Goal: Navigation & Orientation: Find specific page/section

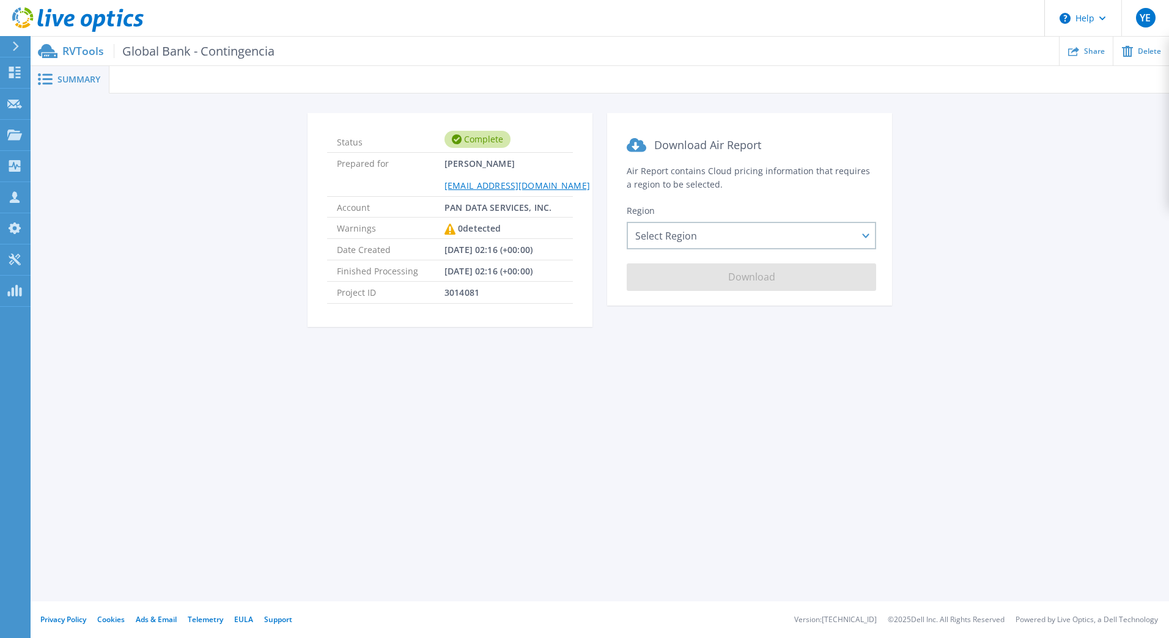
click at [176, 56] on span "Global Bank - Contingencia" at bounding box center [194, 51] width 161 height 14
click at [866, 240] on div "Select Region Asia Pacific (Hong Kong) Asia Pacific (Mumbai) Asia Pacific (Seou…" at bounding box center [751, 236] width 249 height 28
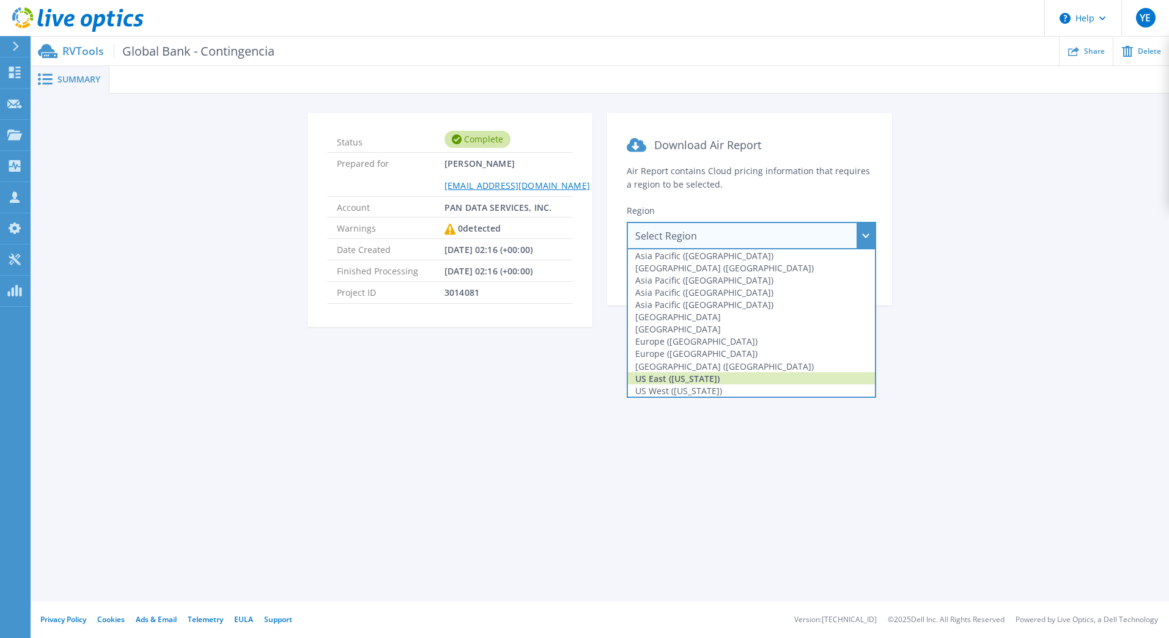
click at [671, 380] on div "US East (Virginia)" at bounding box center [751, 378] width 247 height 12
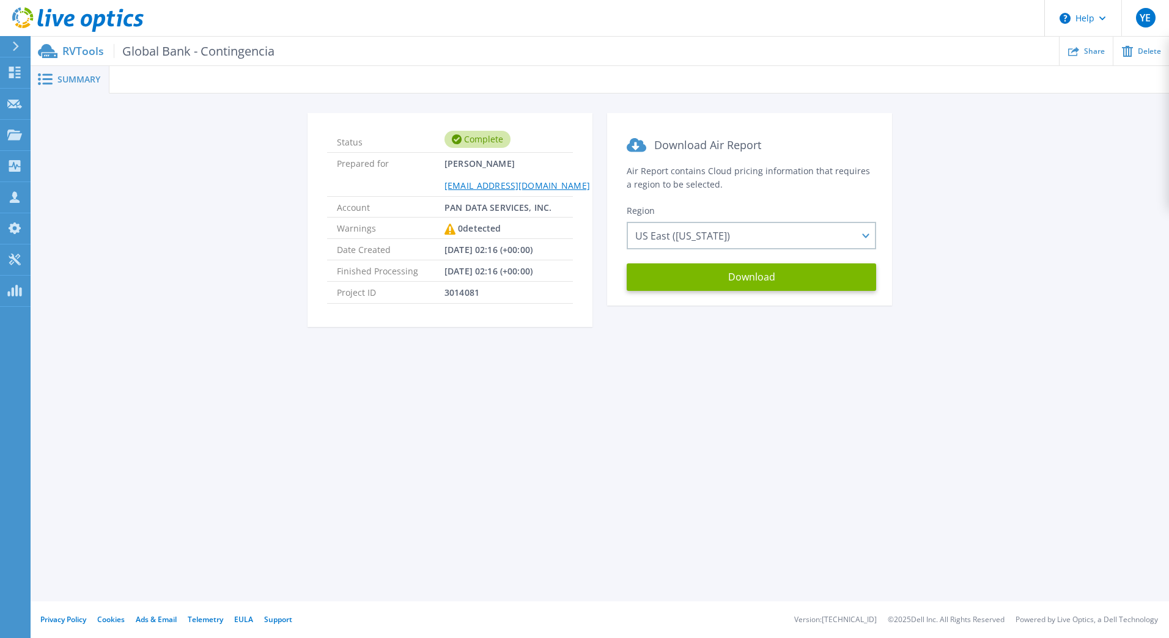
click at [154, 53] on span "Global Bank - Contingencia" at bounding box center [194, 51] width 161 height 14
click at [22, 67] on link "Dashboard Dashboard" at bounding box center [15, 72] width 31 height 31
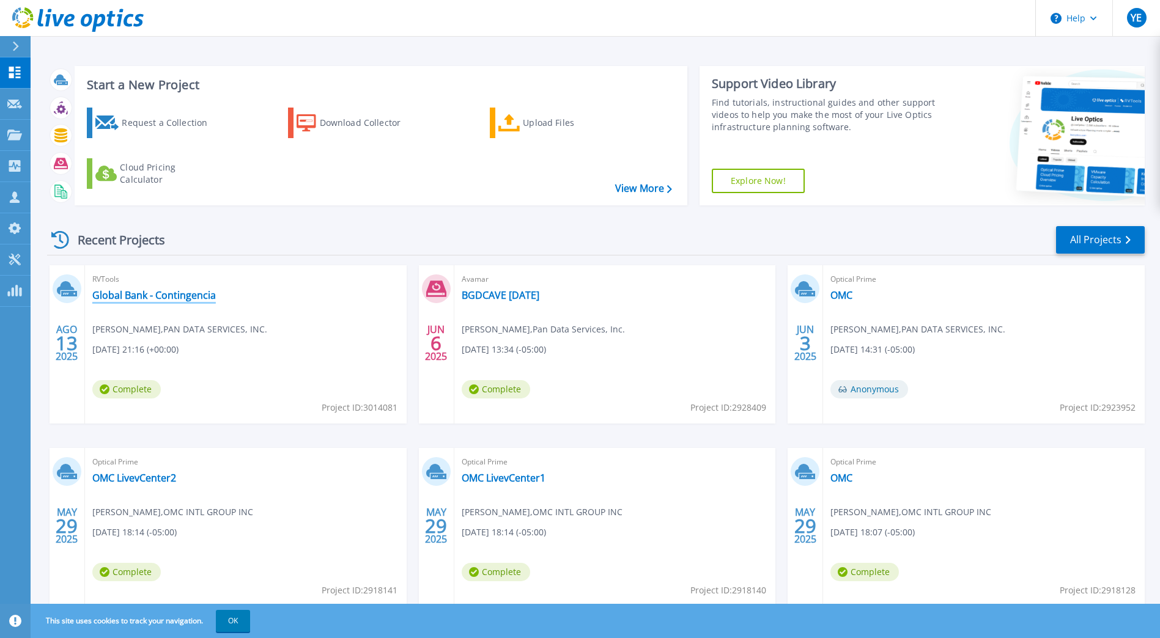
click at [149, 293] on link "Global Bank - Contingencia" at bounding box center [154, 295] width 124 height 12
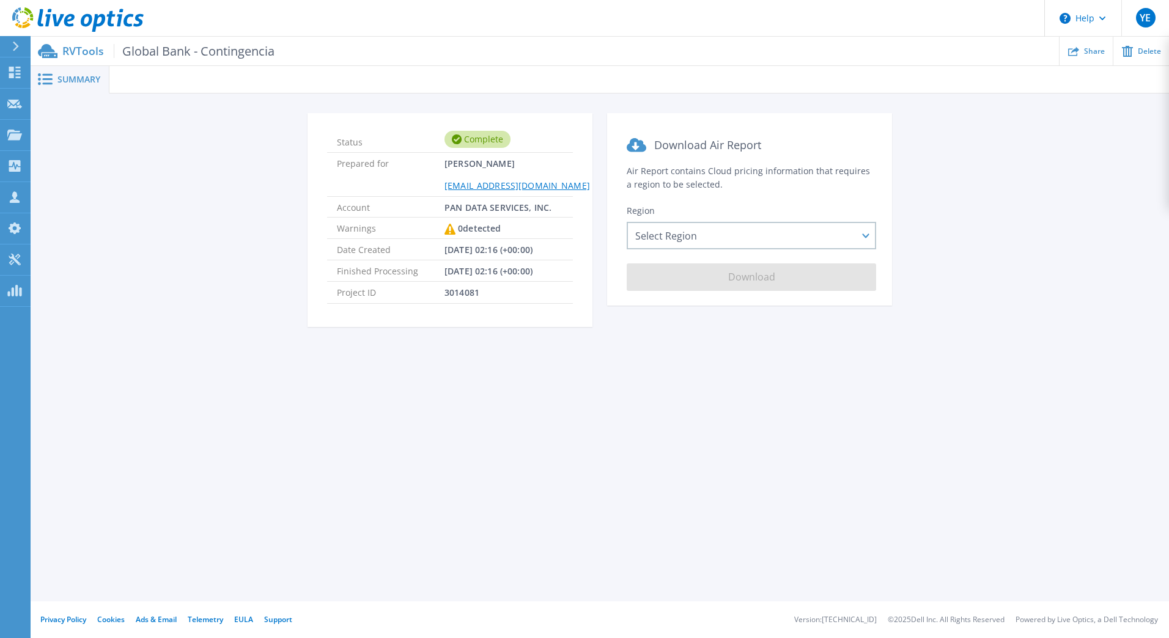
click at [10, 38] on button at bounding box center [15, 46] width 31 height 21
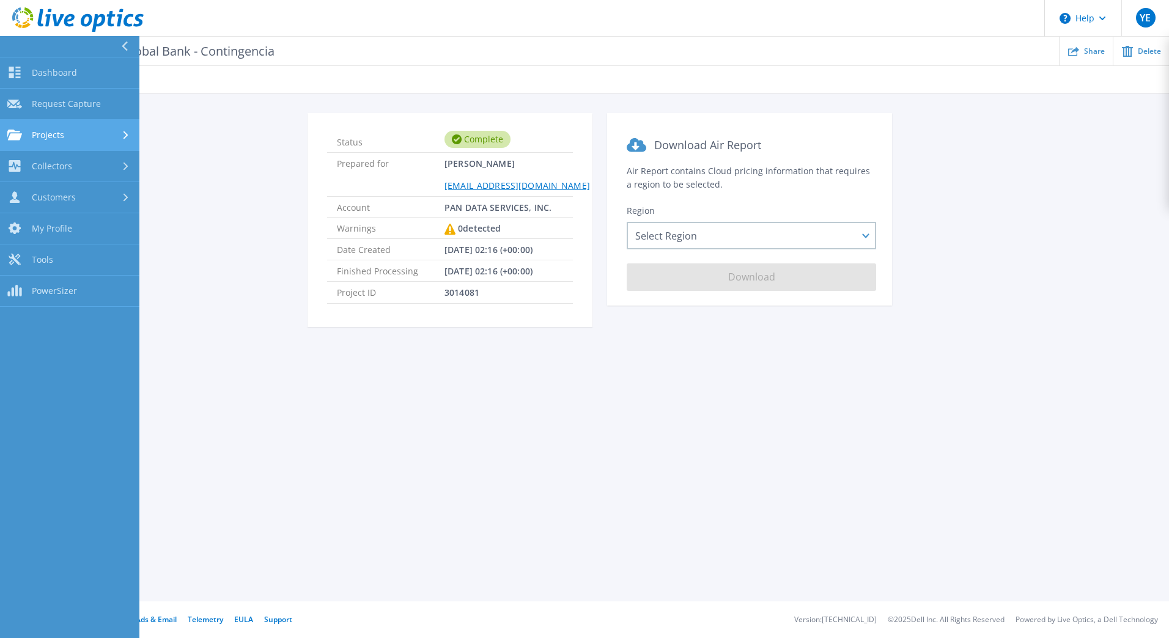
click at [87, 138] on div "Projects" at bounding box center [69, 135] width 125 height 11
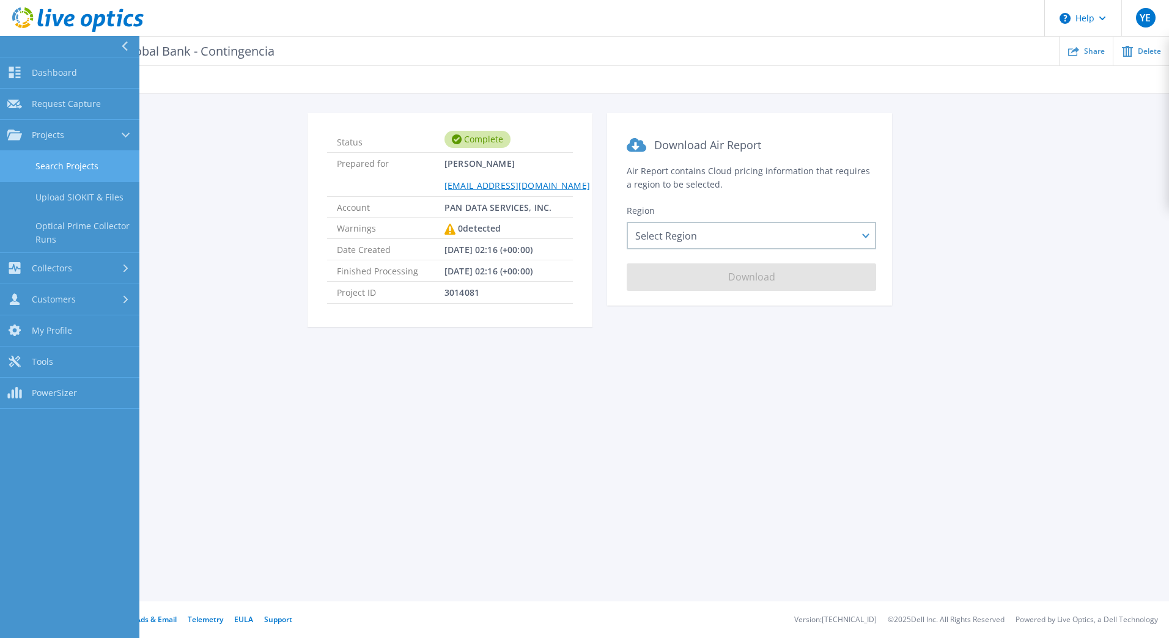
click at [81, 171] on link "Search Projects" at bounding box center [69, 166] width 139 height 31
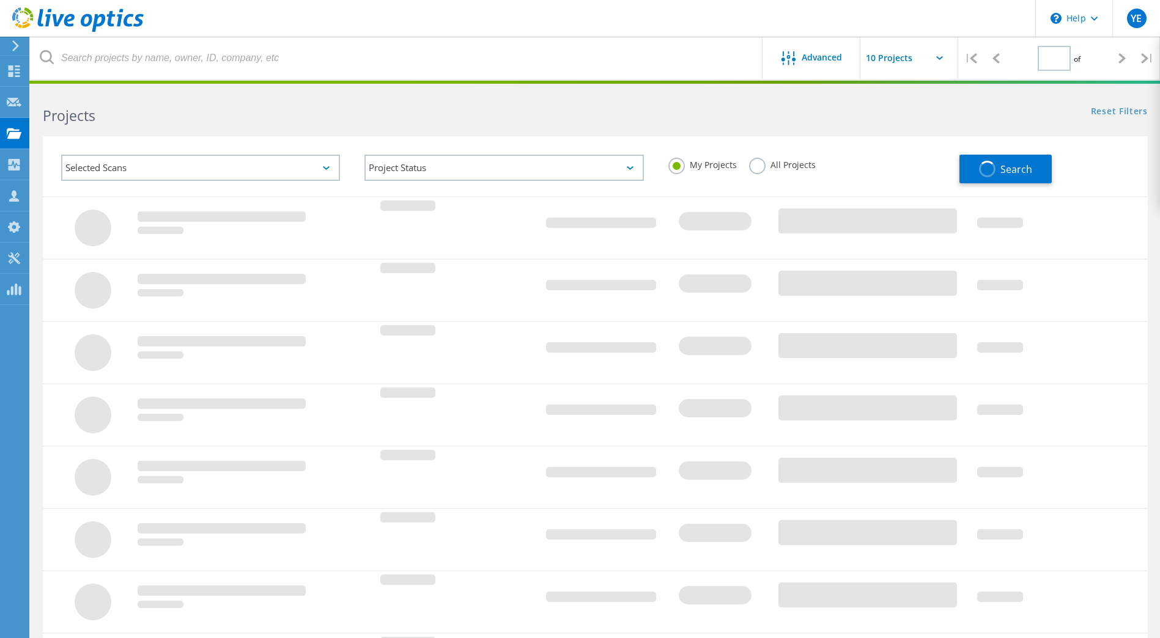
type input "1"
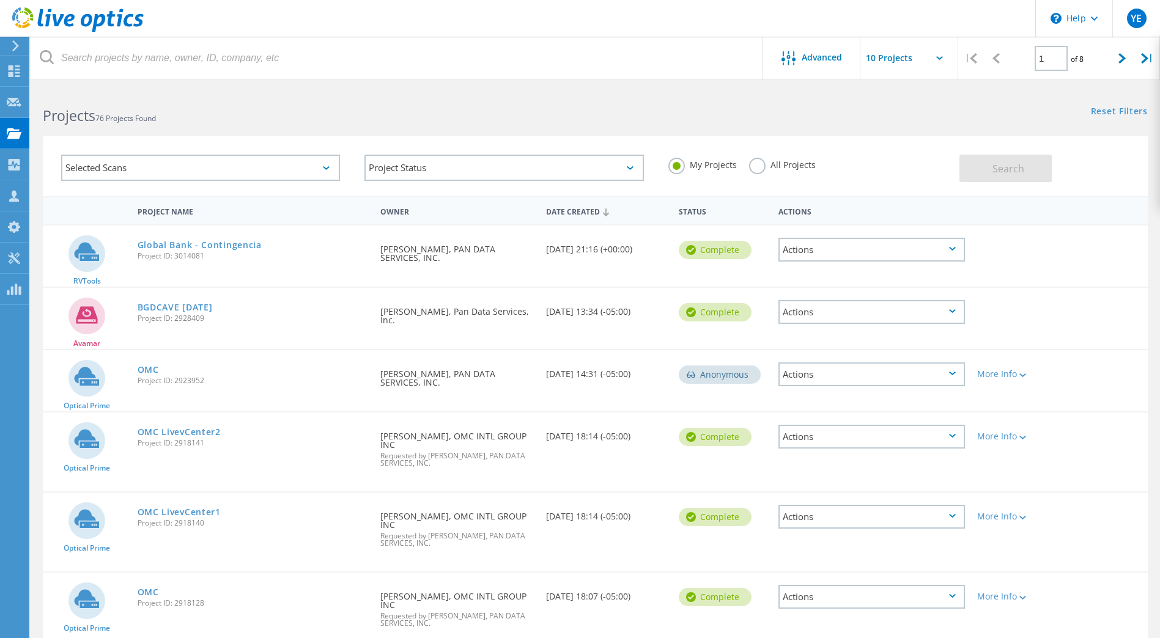
click at [870, 253] on div "Actions" at bounding box center [871, 250] width 186 height 24
click at [871, 224] on div "Project Details" at bounding box center [872, 230] width 184 height 19
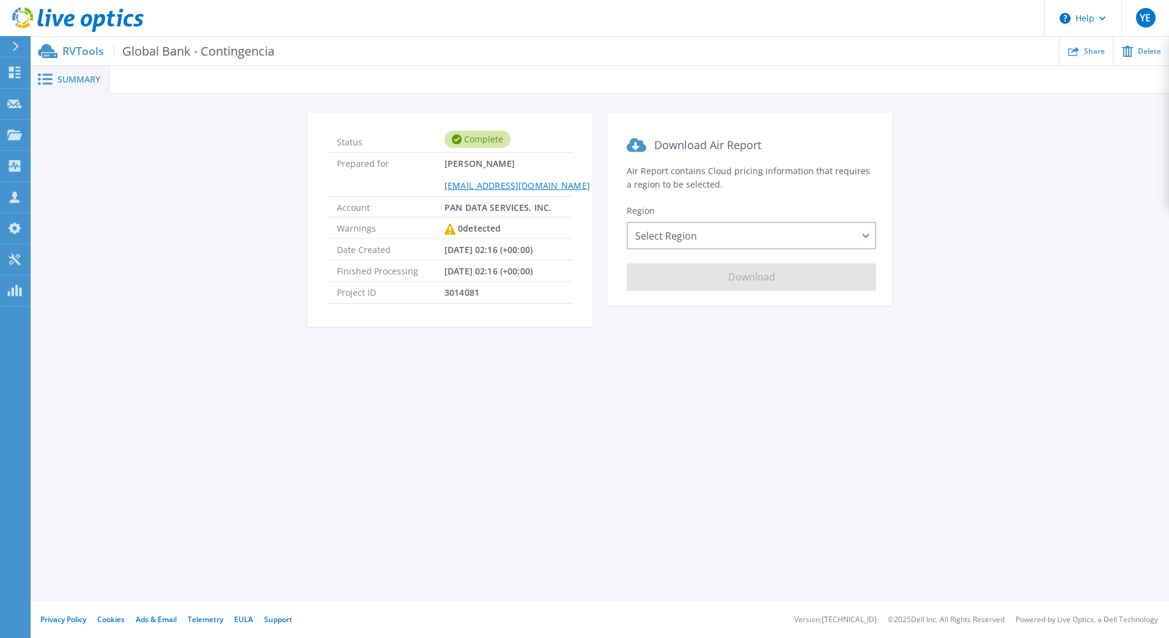
click at [84, 80] on span "Summary" at bounding box center [78, 79] width 43 height 9
click at [13, 45] on icon at bounding box center [15, 47] width 7 height 10
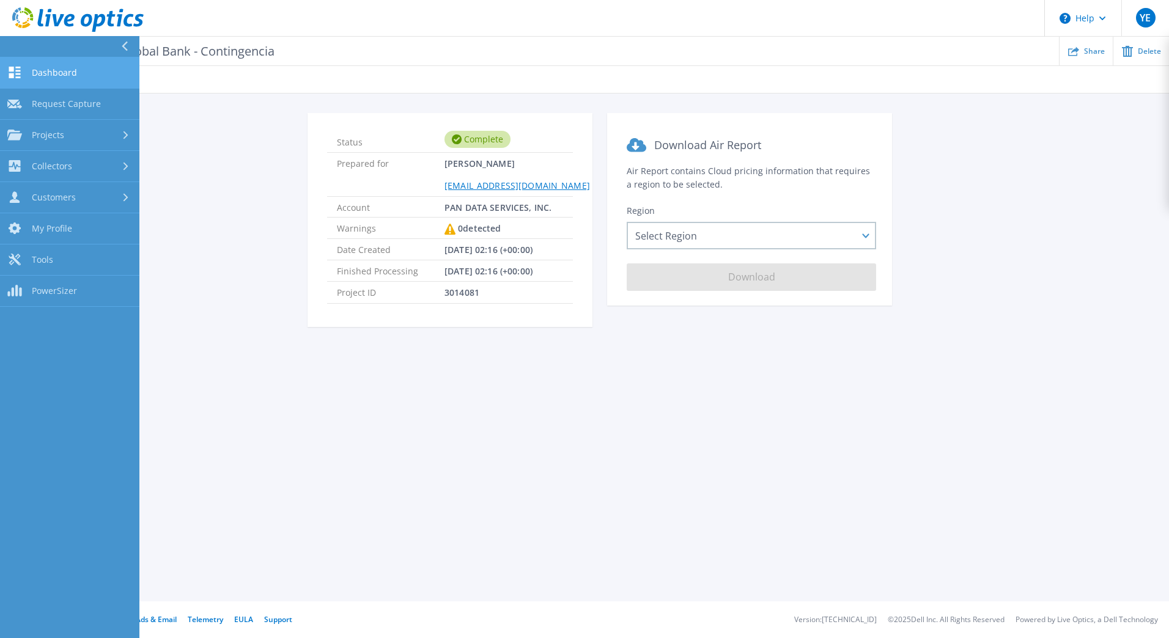
click at [65, 80] on link "Dashboard Dashboard" at bounding box center [69, 72] width 139 height 31
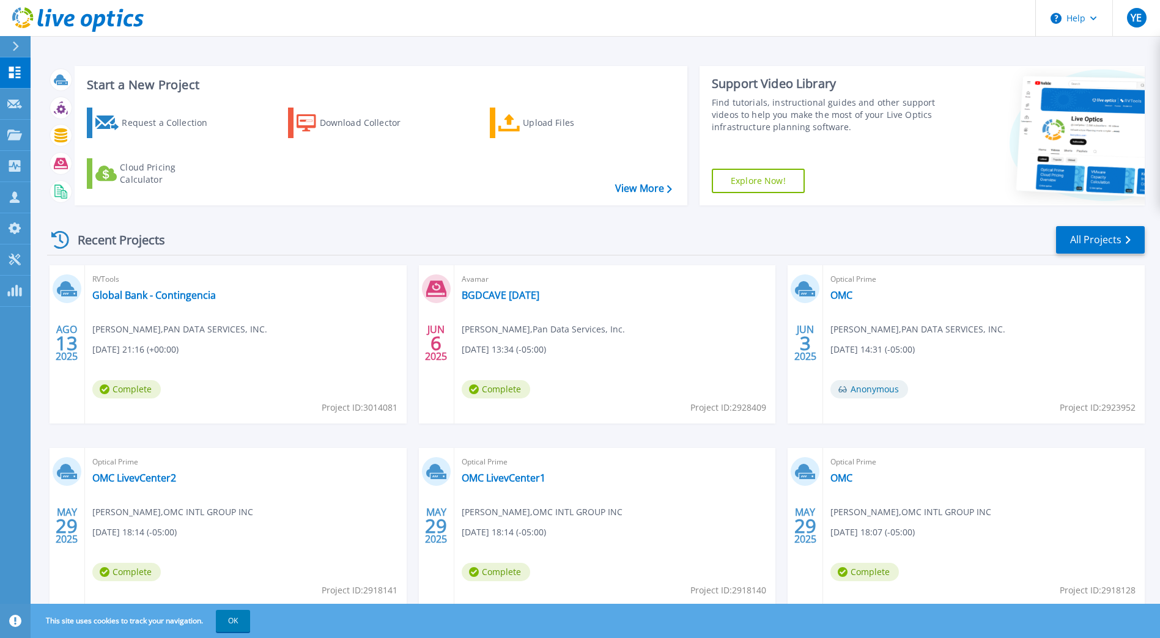
click at [399, 286] on span "Optical Prime" at bounding box center [245, 279] width 307 height 13
click at [849, 300] on link "OMC" at bounding box center [841, 295] width 22 height 12
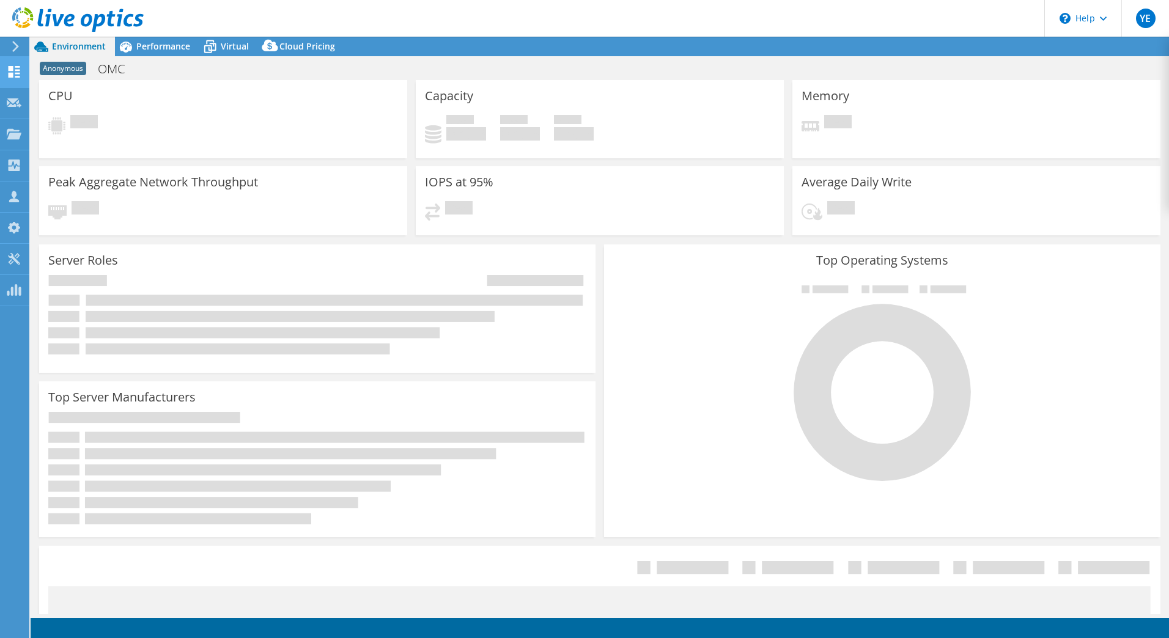
select select "USD"
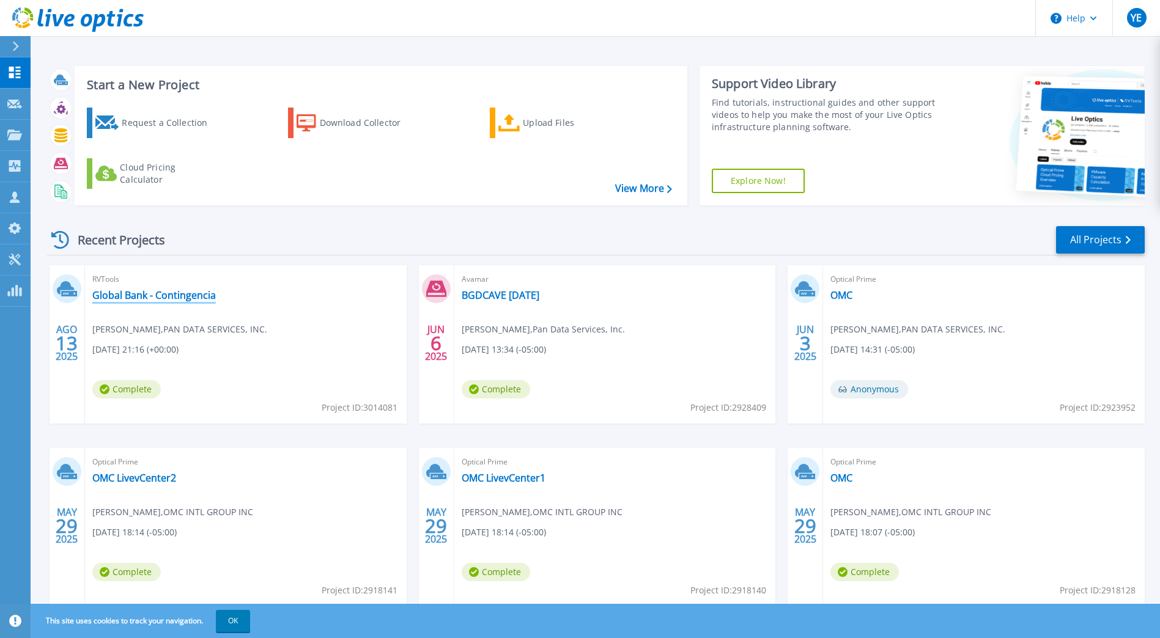
click at [127, 297] on link "Global Bank - Contingencia" at bounding box center [154, 295] width 124 height 12
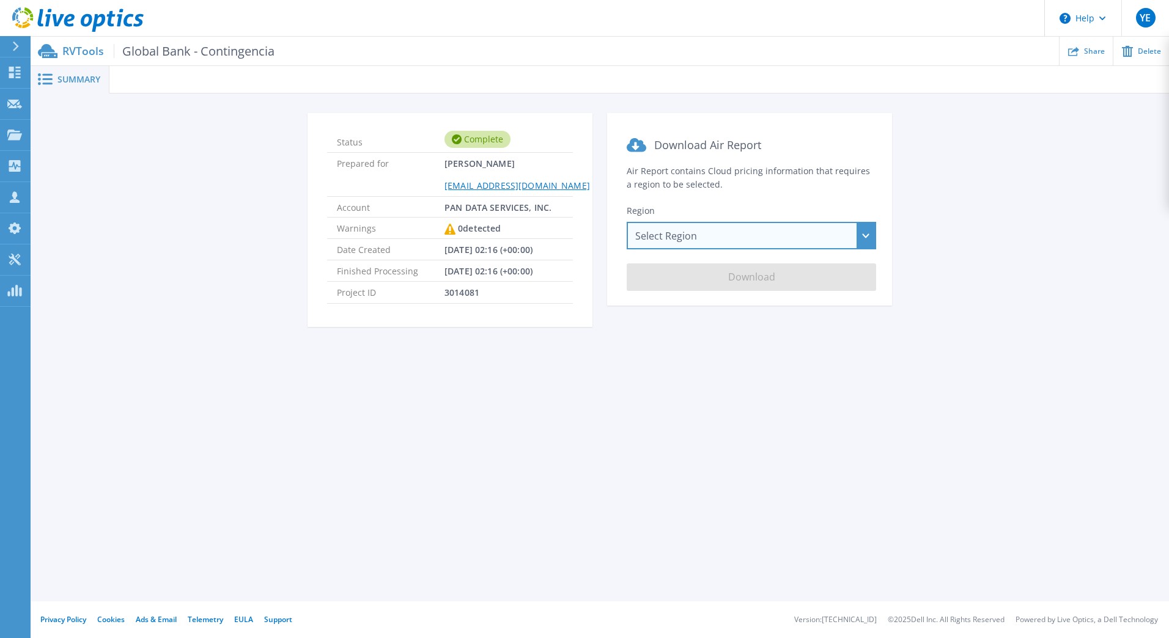
click at [795, 232] on div "Select Region [GEOGRAPHIC_DATA] ([GEOGRAPHIC_DATA]) [GEOGRAPHIC_DATA] ([GEOGRAP…" at bounding box center [751, 236] width 249 height 28
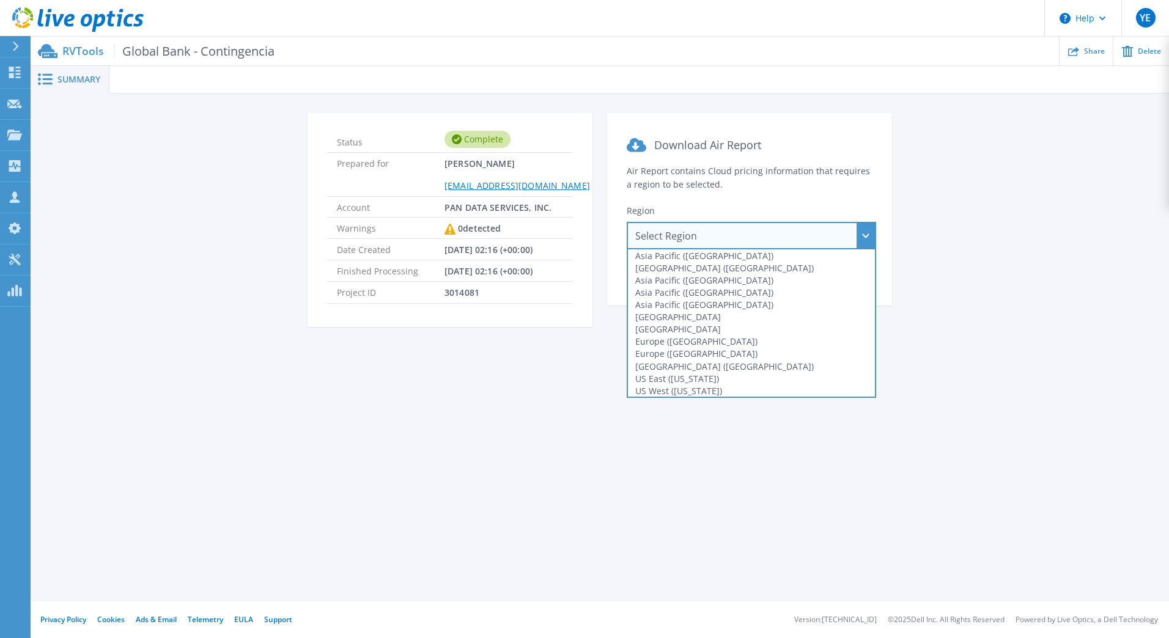
click at [718, 415] on div "Summary Status Complete Prepared for [PERSON_NAME] [EMAIL_ADDRESS][DOMAIN_NAME]…" at bounding box center [600, 301] width 1138 height 602
